Goal: Task Accomplishment & Management: Manage account settings

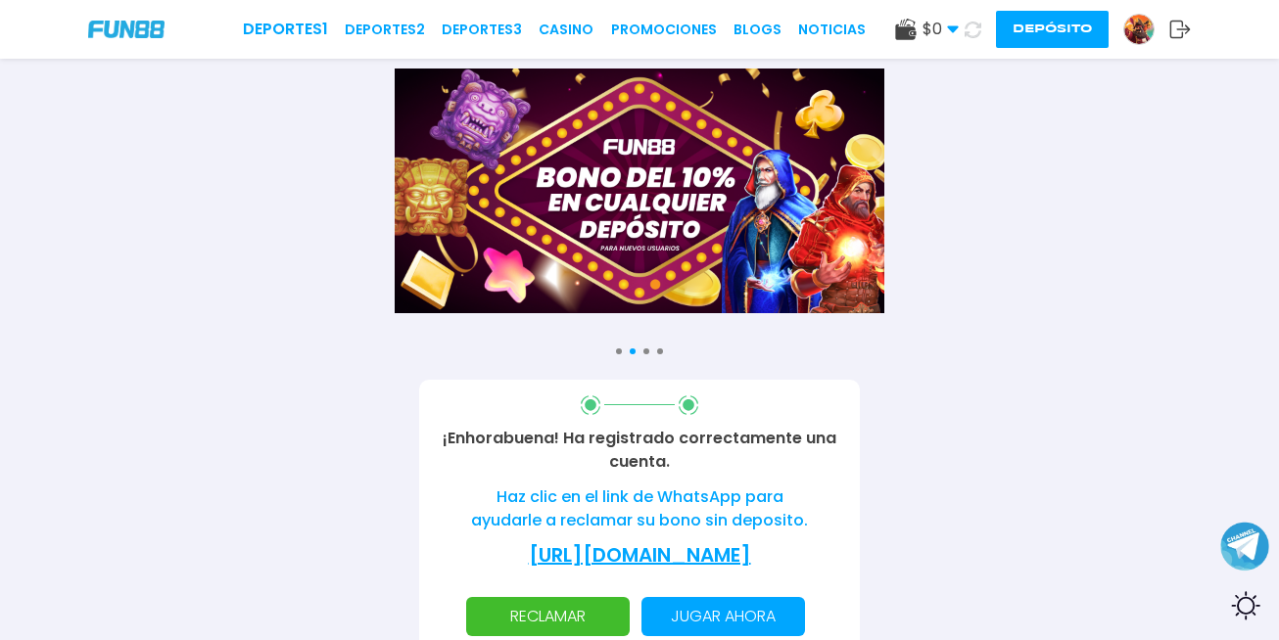
click at [1178, 26] on icon at bounding box center [1180, 30] width 22 height 20
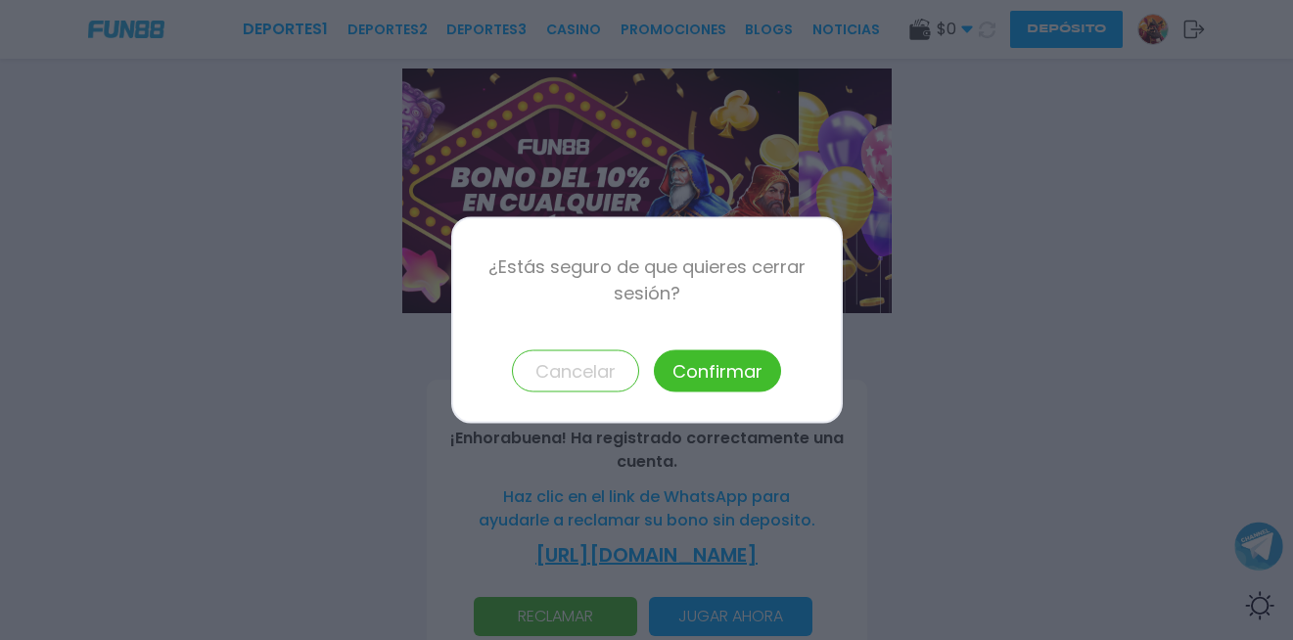
click at [557, 383] on button "Cancelar" at bounding box center [575, 372] width 127 height 42
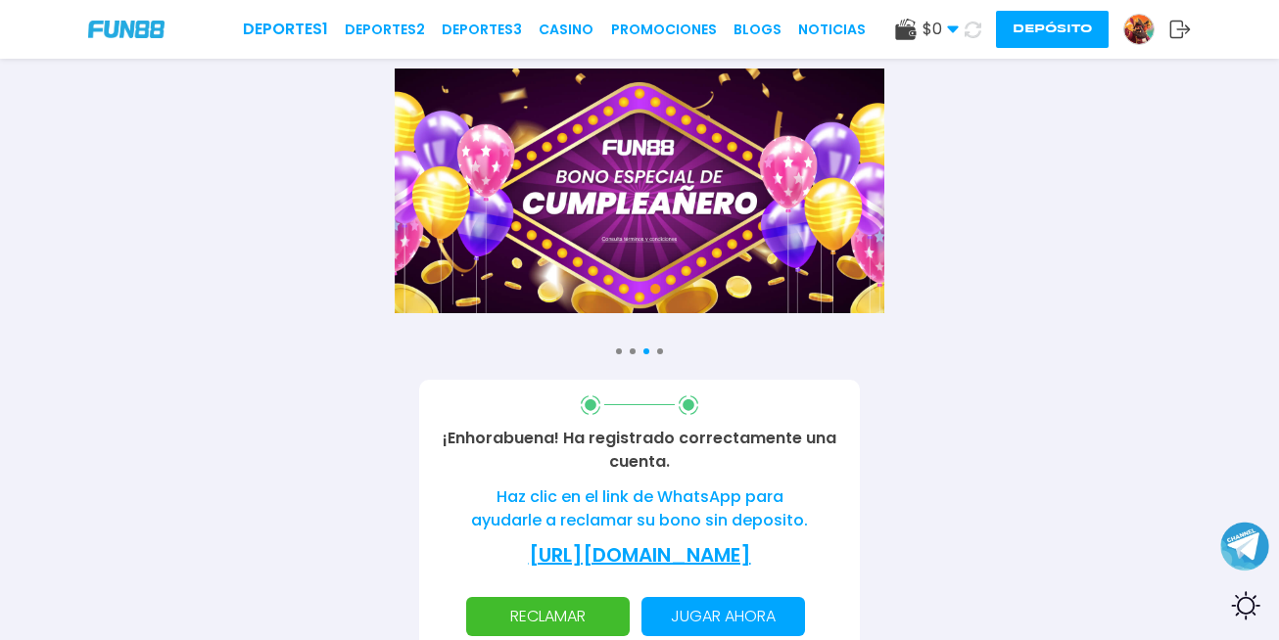
click at [1132, 31] on img at bounding box center [1138, 29] width 29 height 29
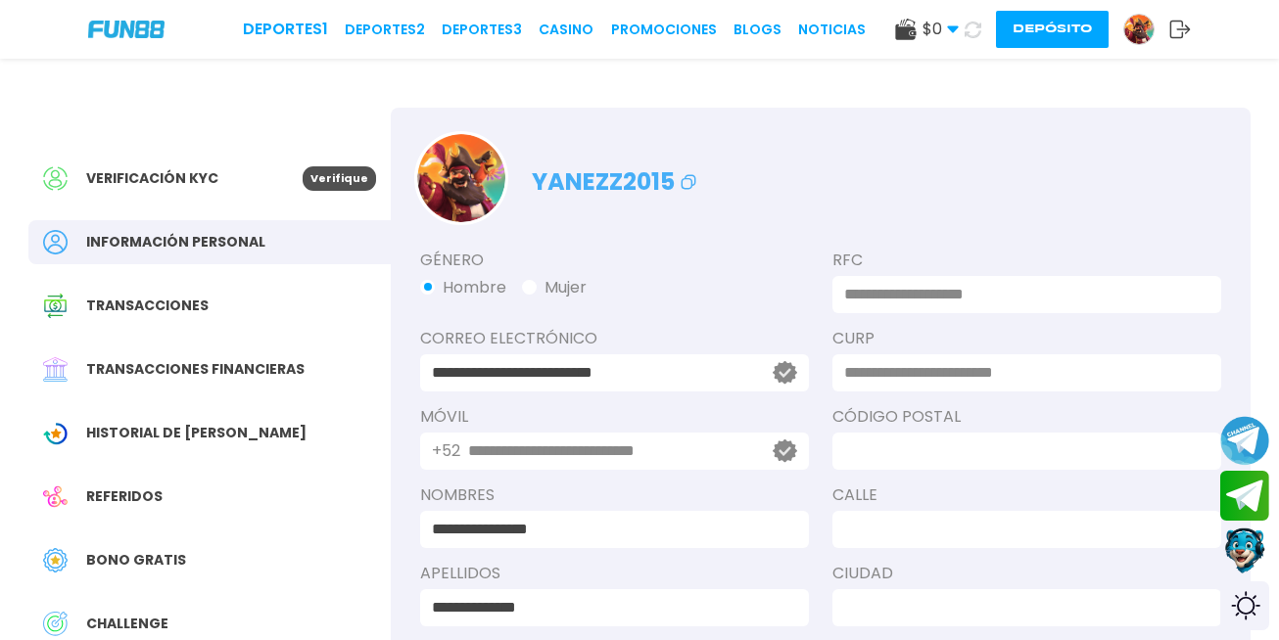
click at [1168, 33] on link at bounding box center [1146, 29] width 46 height 31
click at [1180, 36] on icon at bounding box center [1180, 30] width 22 height 20
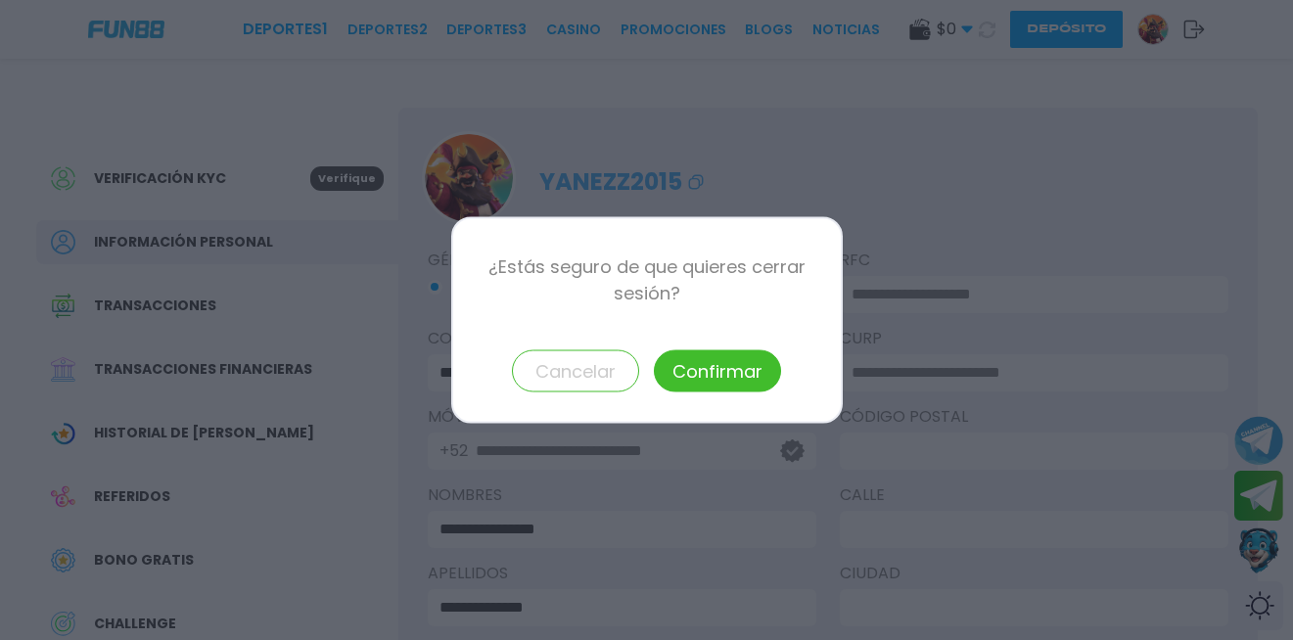
click at [748, 362] on button "Confirmar" at bounding box center [717, 372] width 127 height 42
